Goal: Use online tool/utility: Utilize a website feature to perform a specific function

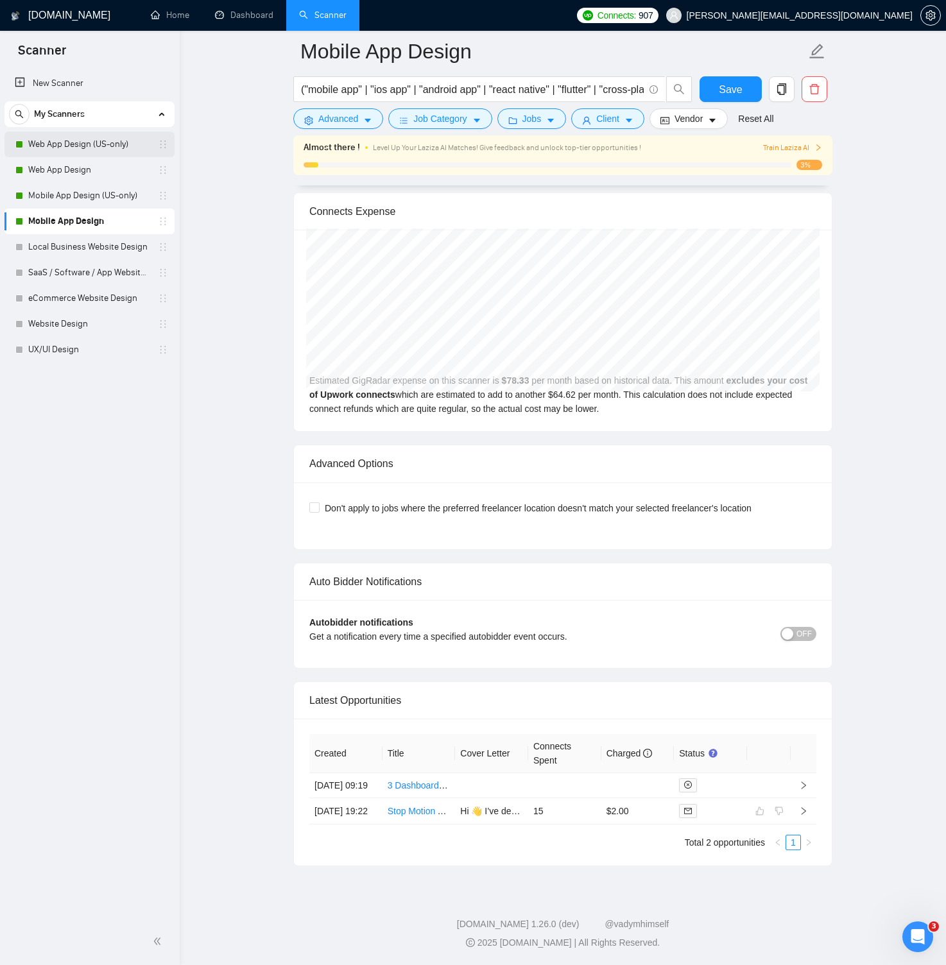
click at [80, 146] on link "Web App Design (US-only)" at bounding box center [89, 145] width 122 height 26
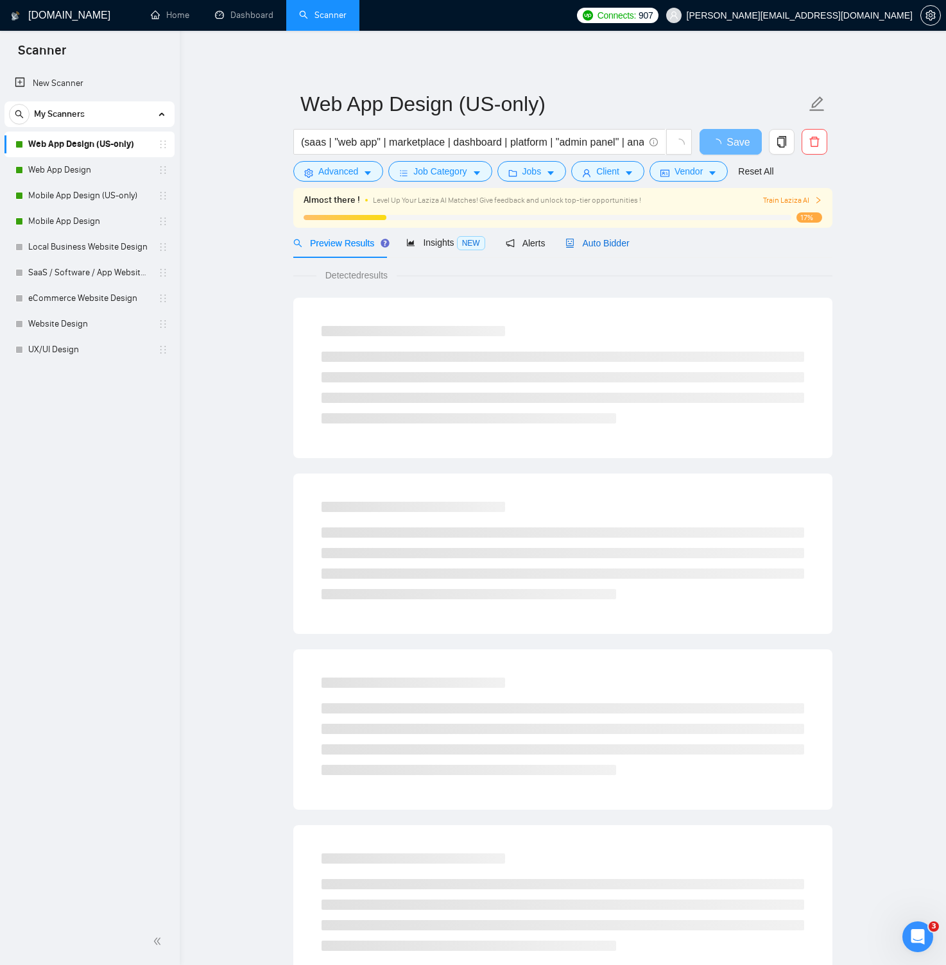
click at [587, 246] on span "Auto Bidder" at bounding box center [597, 243] width 64 height 10
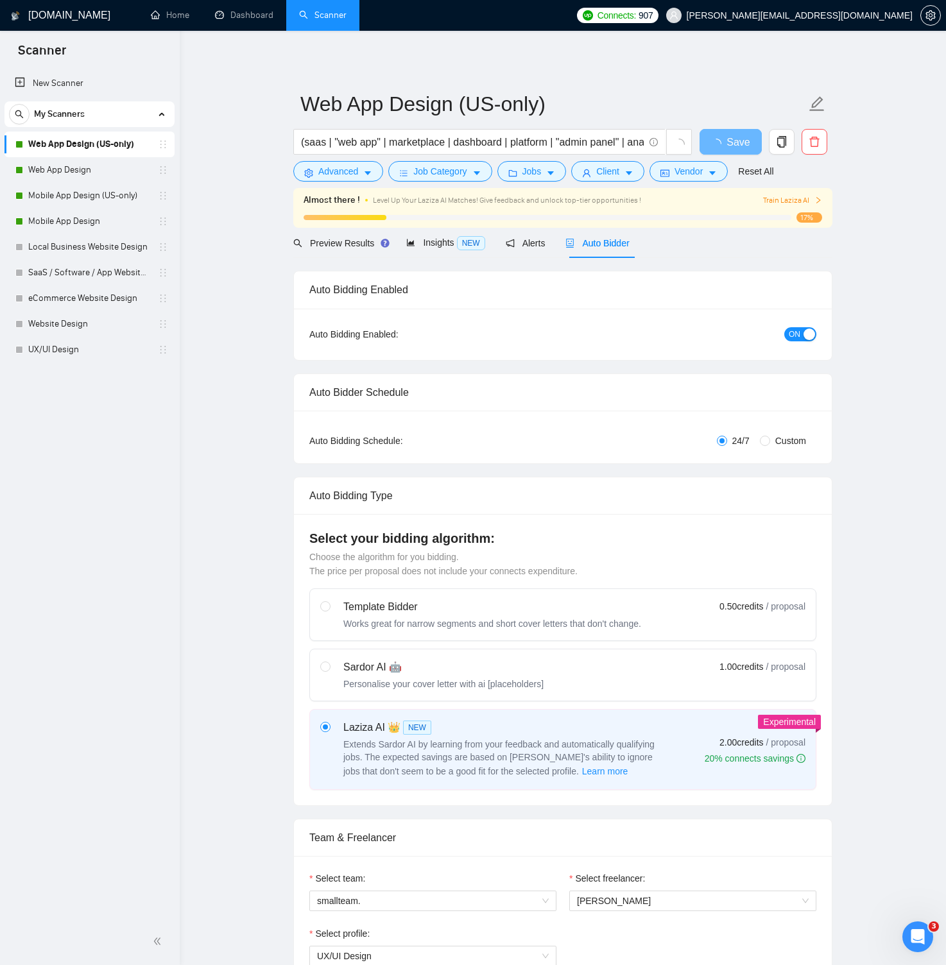
radio input "false"
radio input "true"
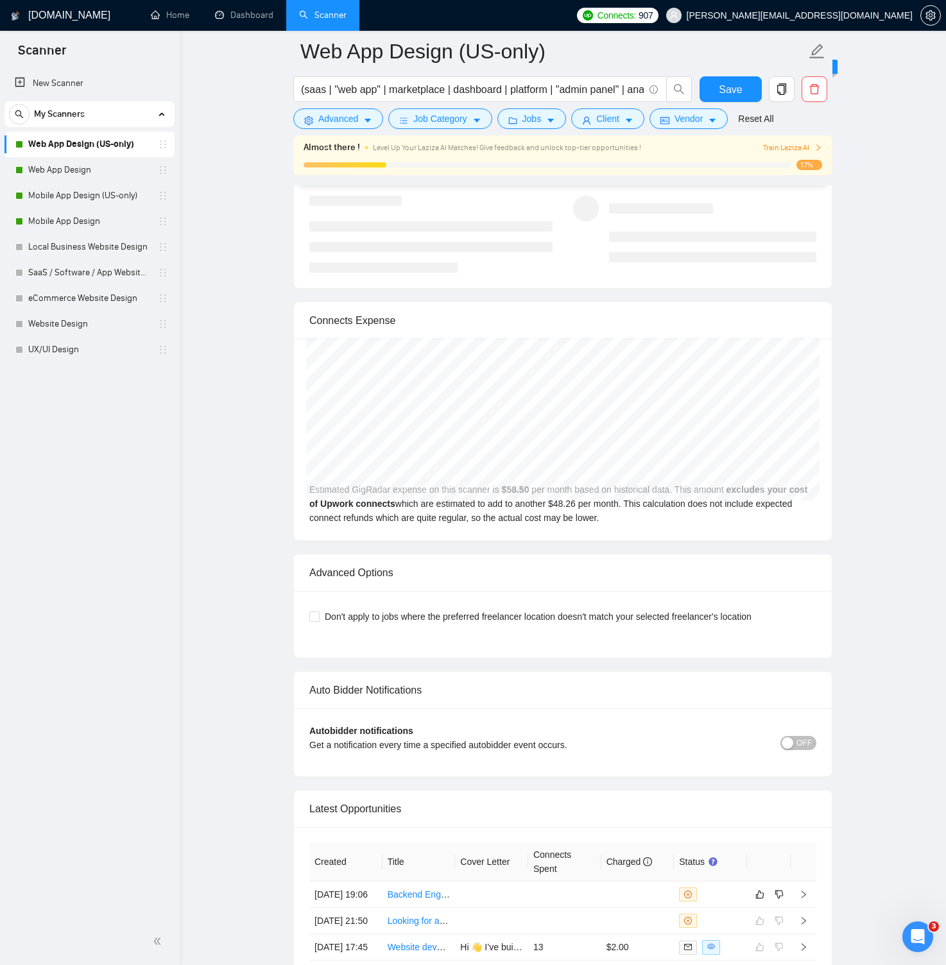
scroll to position [2934, 0]
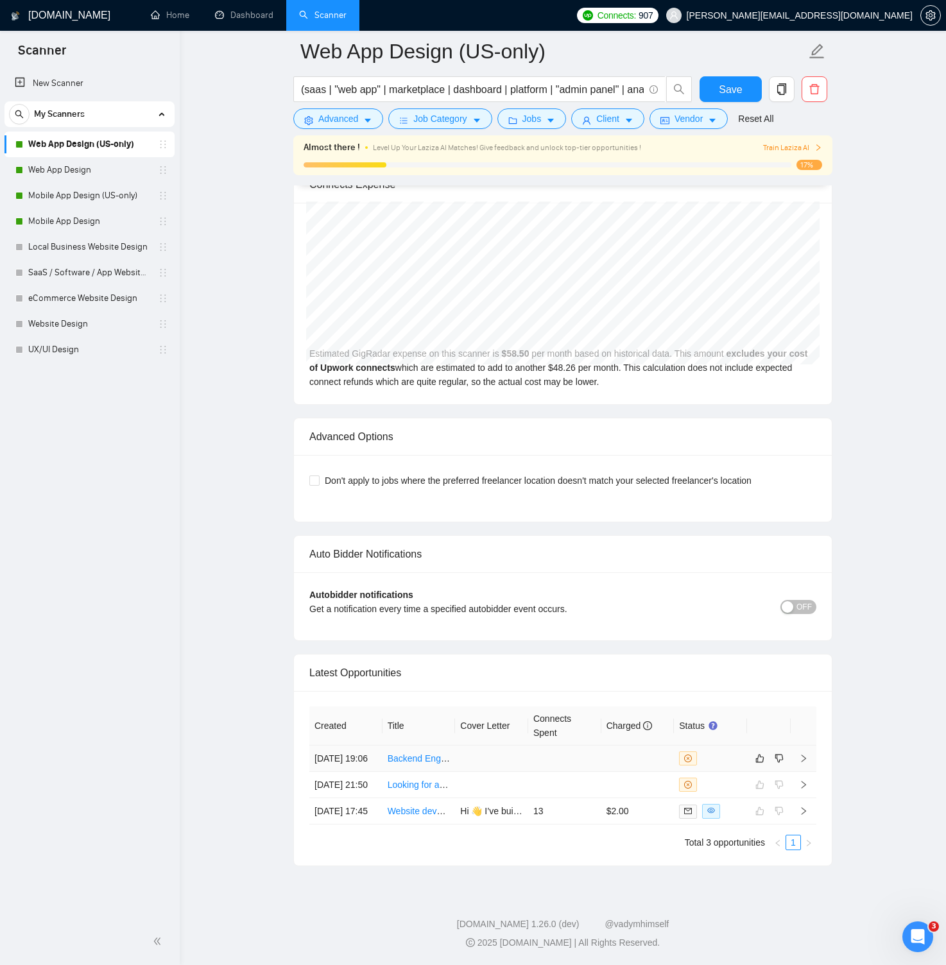
click at [805, 755] on icon "right" at bounding box center [803, 759] width 4 height 8
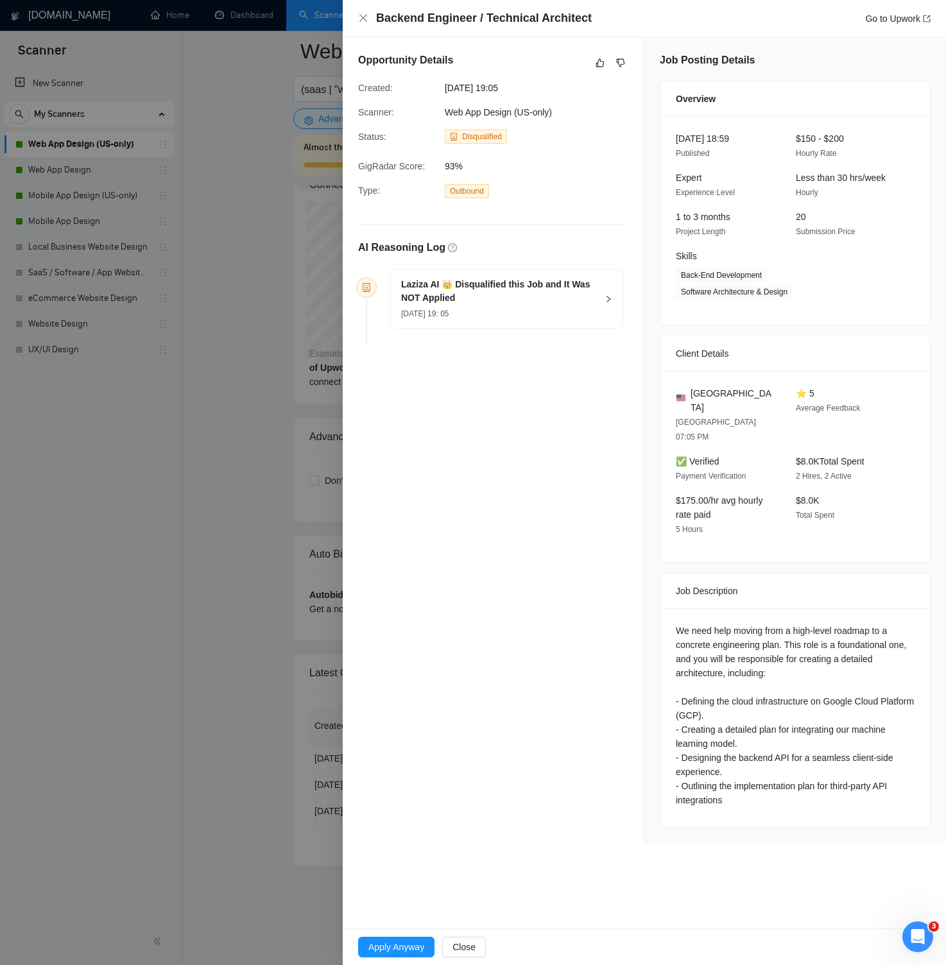
click at [293, 85] on div at bounding box center [473, 482] width 946 height 965
